Goal: Browse casually: Explore the website without a specific task or goal

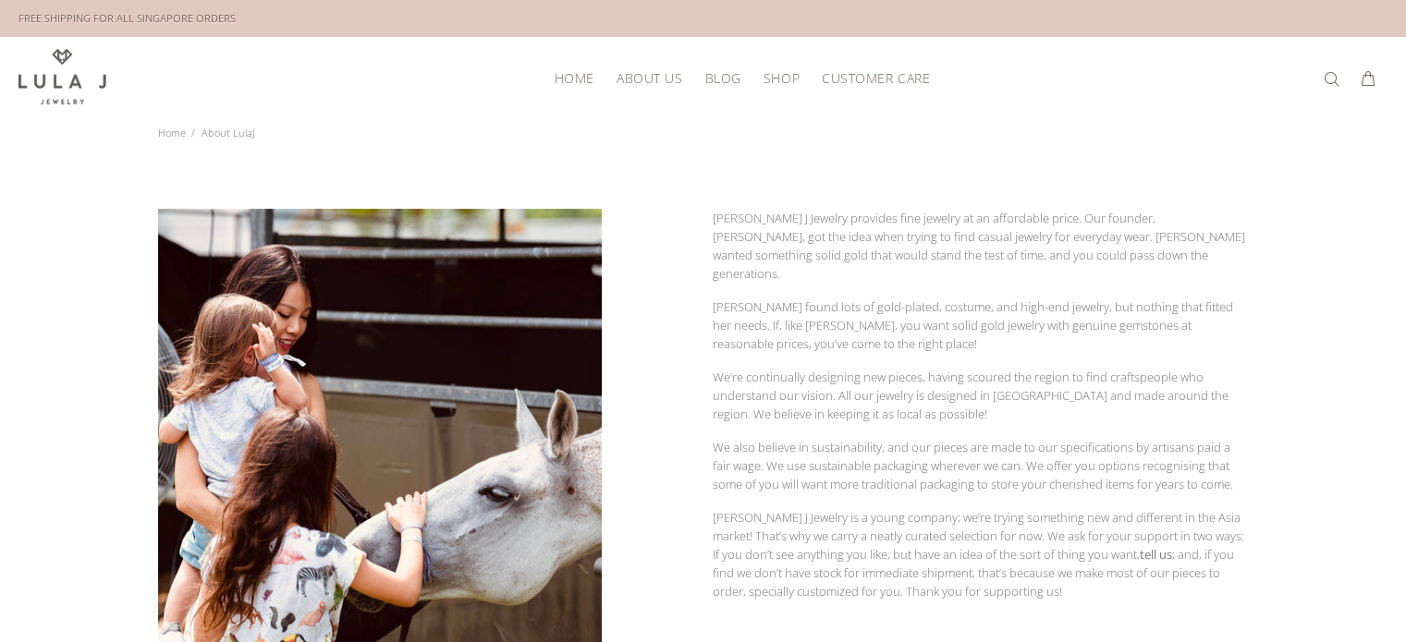
click at [728, 79] on span "Blog" at bounding box center [722, 78] width 36 height 14
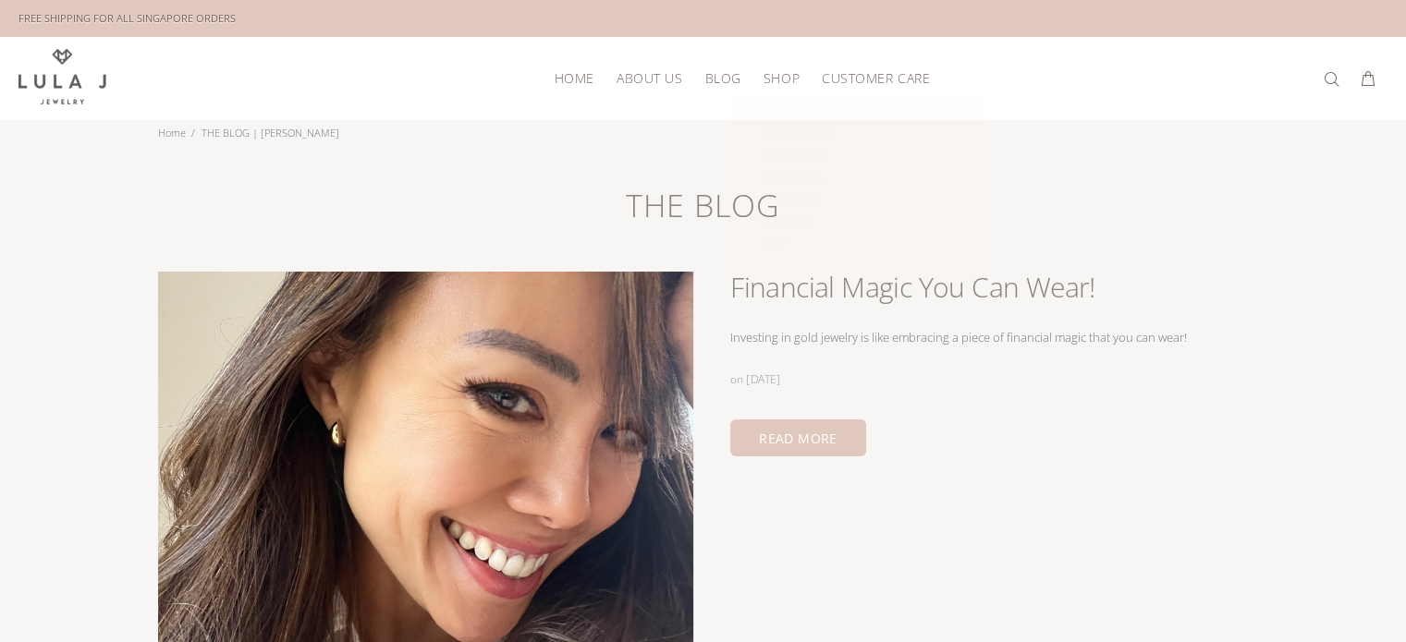
click at [788, 74] on span "Shop" at bounding box center [782, 78] width 36 height 14
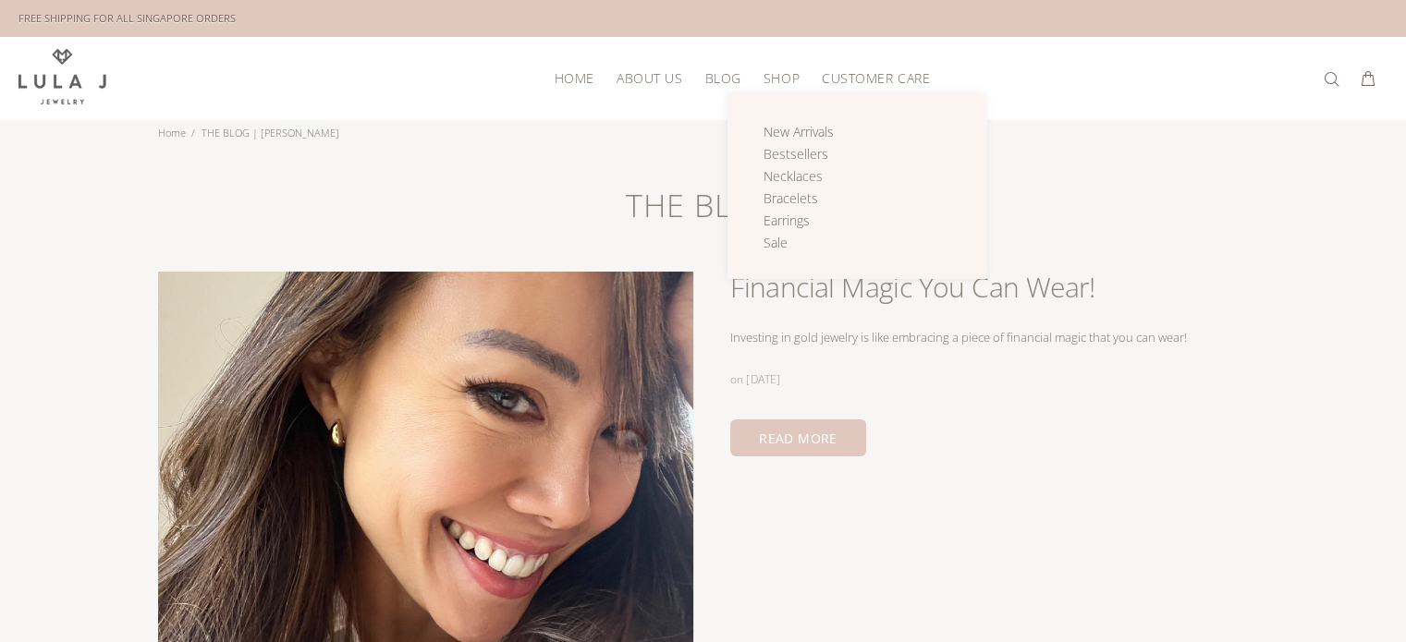
click at [788, 74] on span "Shop" at bounding box center [782, 78] width 36 height 14
click at [795, 154] on span "Bestsellers" at bounding box center [796, 154] width 65 height 18
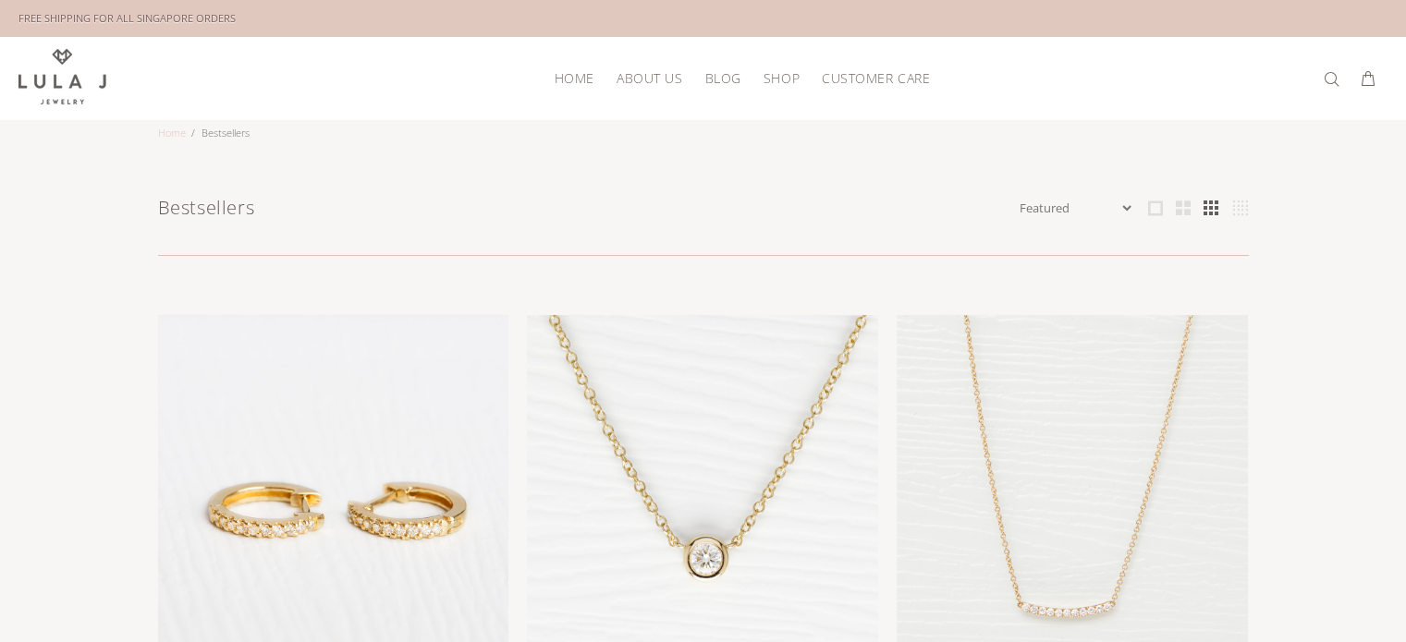
click at [163, 126] on link "Home" at bounding box center [172, 133] width 28 height 14
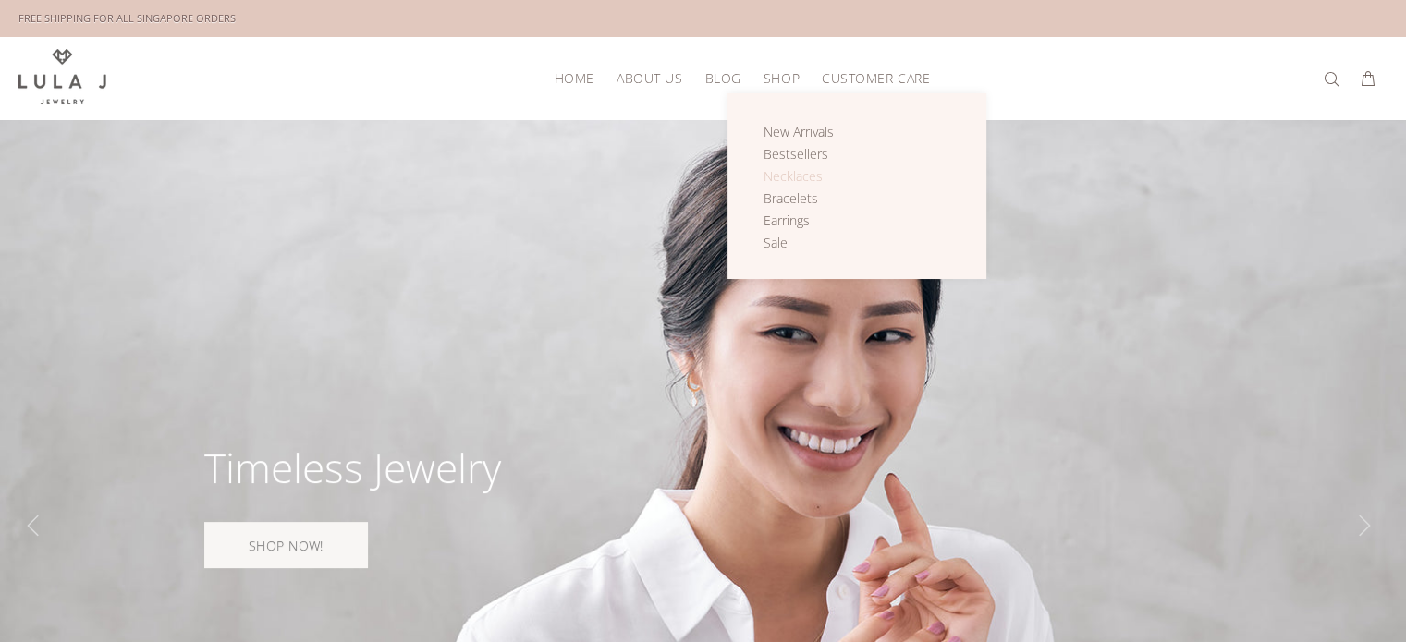
click at [796, 177] on span "Necklaces" at bounding box center [793, 176] width 59 height 18
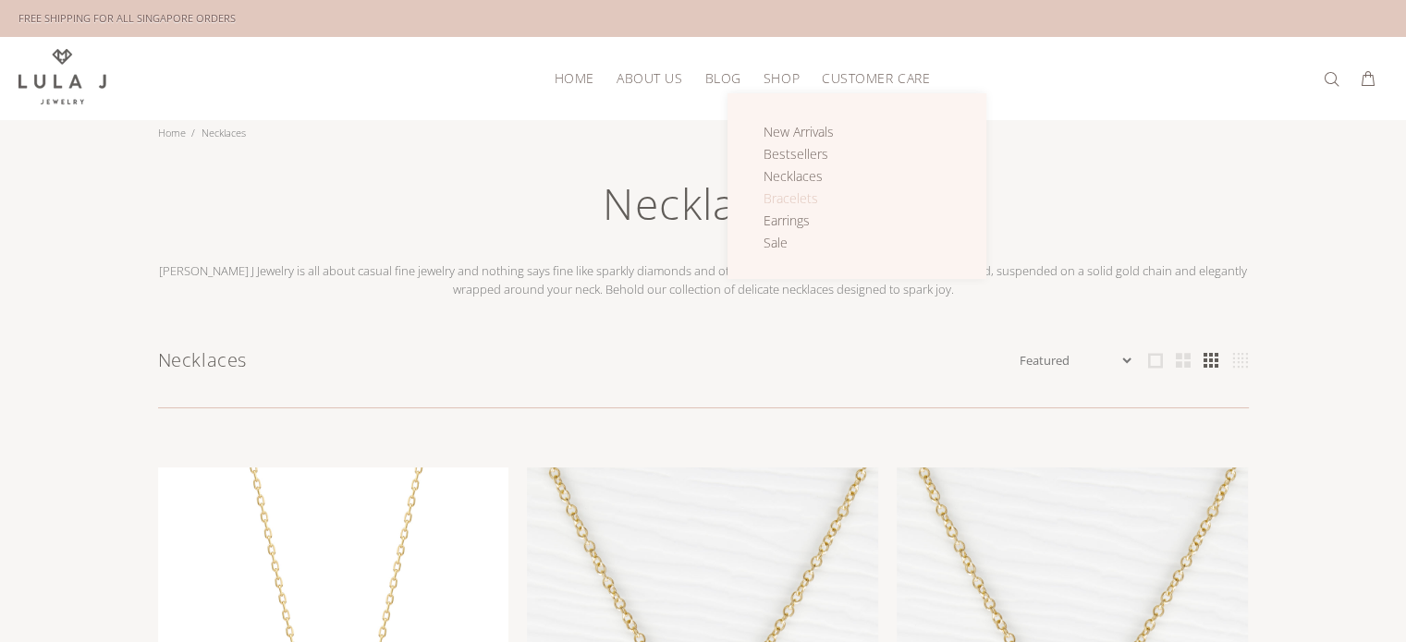
click at [791, 199] on span "Bracelets" at bounding box center [791, 199] width 55 height 18
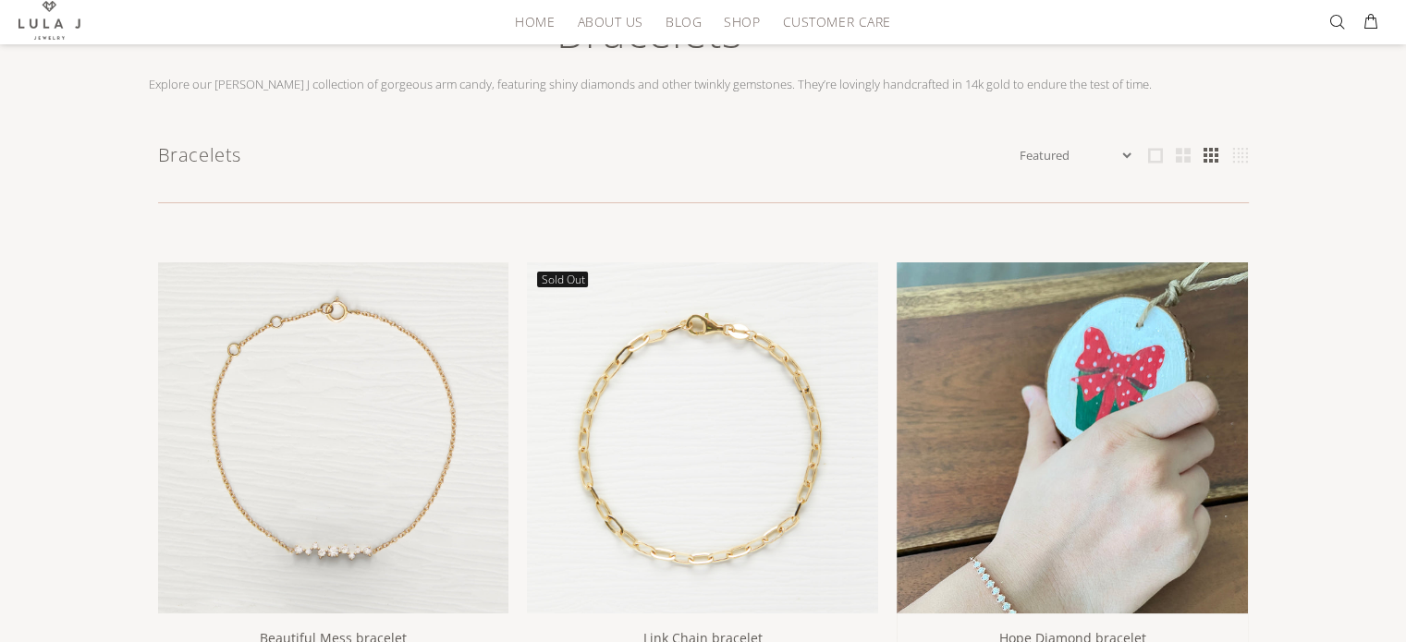
scroll to position [92, 0]
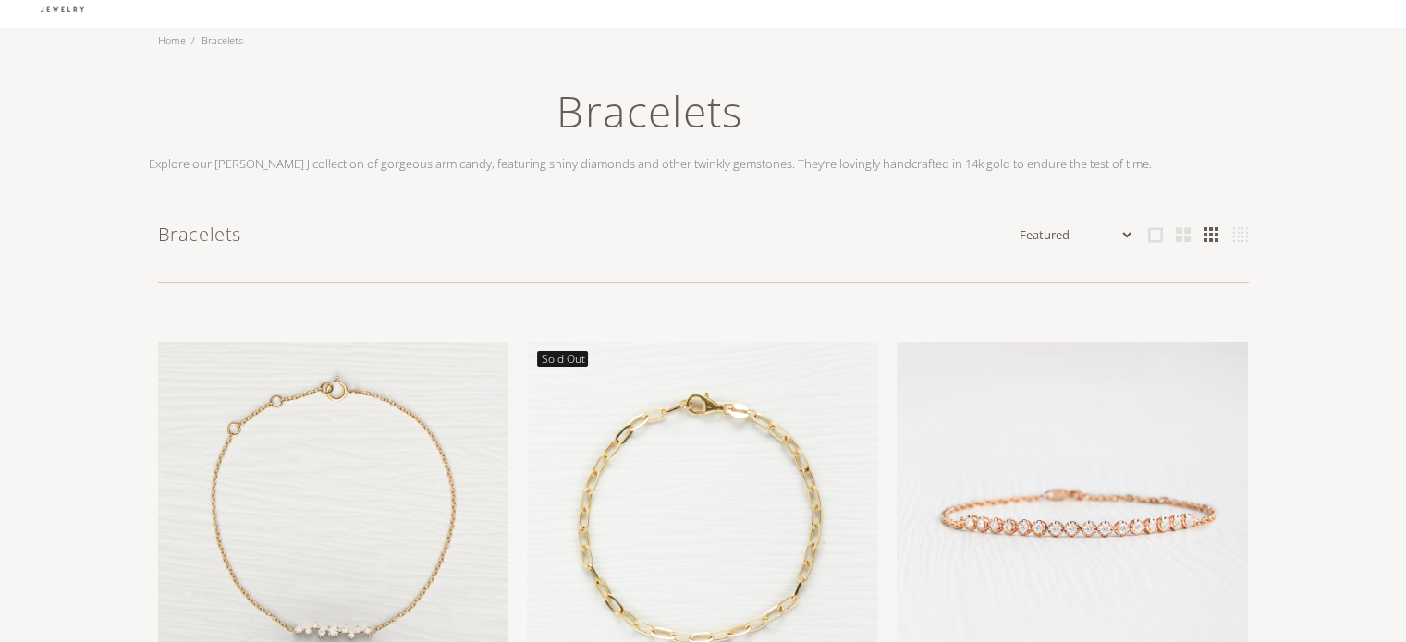
click at [1124, 228] on select "Featured Name Ascending Name Descending Date Ascending Date Descending Price As…" at bounding box center [1075, 235] width 118 height 18
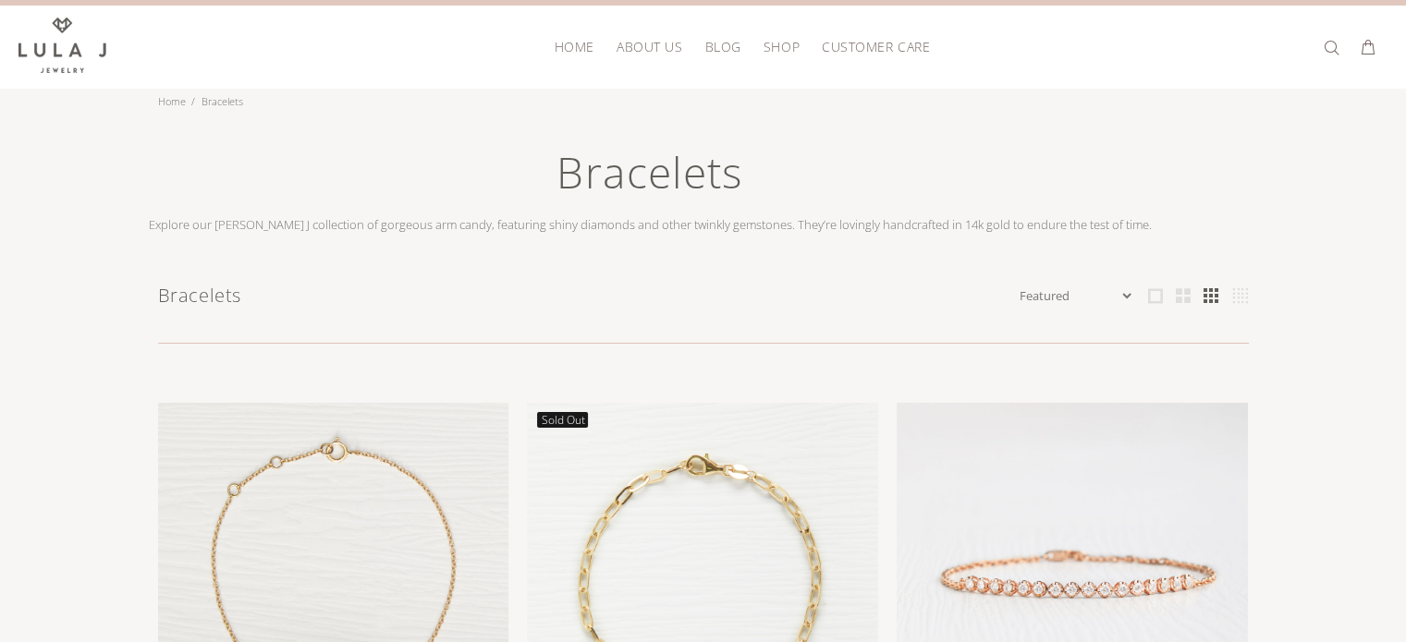
scroll to position [0, 0]
